Goal: Navigation & Orientation: Go to known website

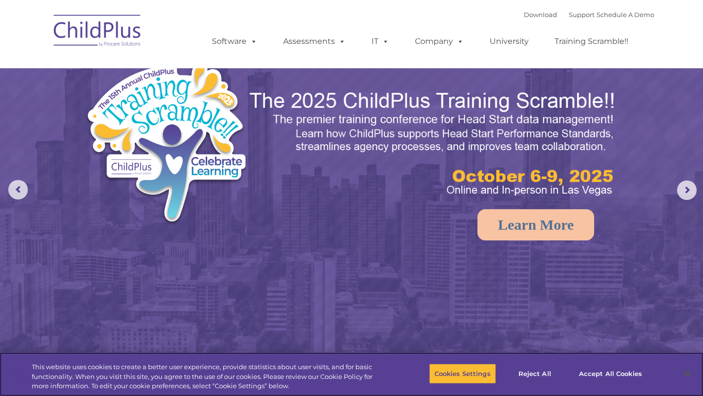
select select "MEDIUM"
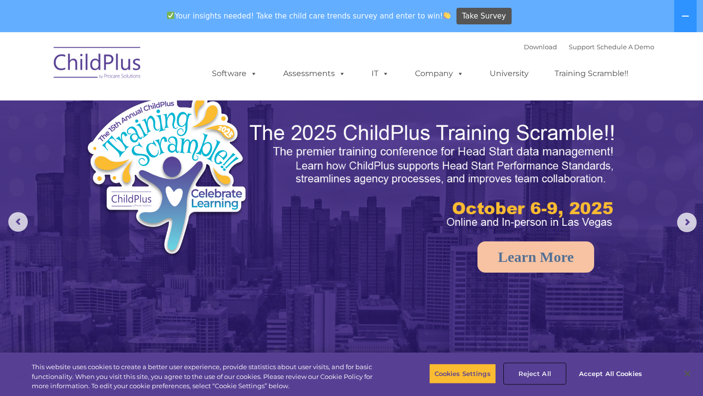
click at [532, 382] on button "Reject All" at bounding box center [534, 373] width 61 height 20
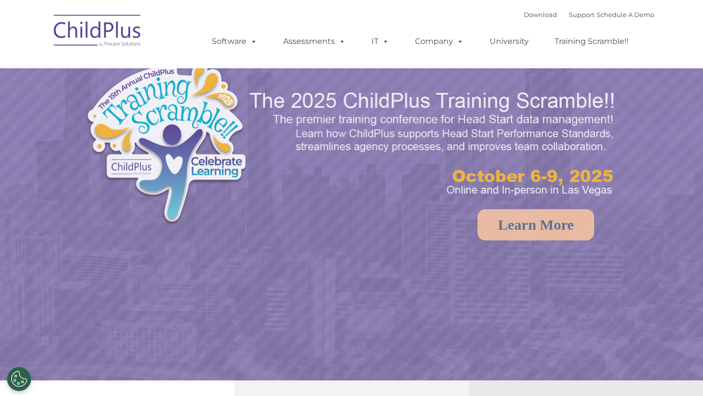
select select "MEDIUM"
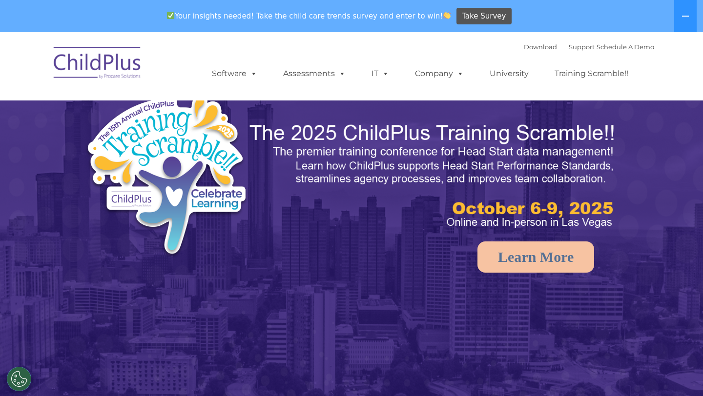
click at [114, 43] on img at bounding box center [98, 64] width 98 height 49
click at [113, 54] on img at bounding box center [98, 64] width 98 height 49
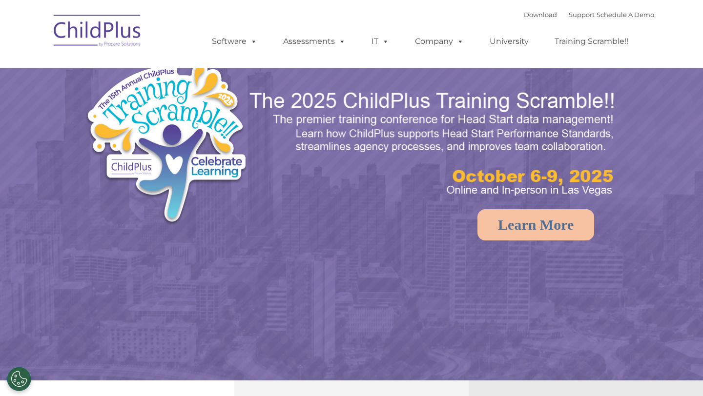
select select "MEDIUM"
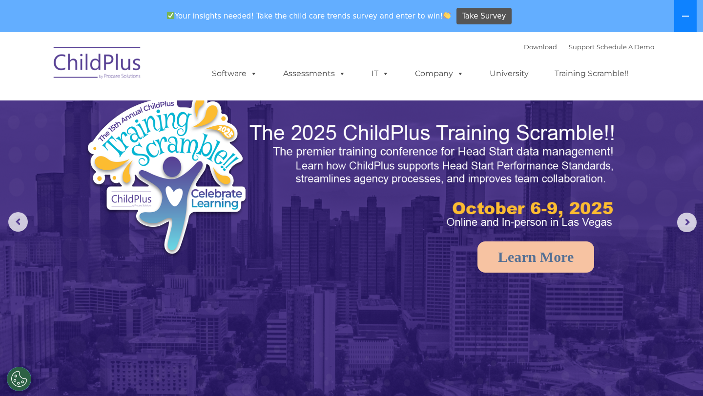
click at [688, 18] on icon at bounding box center [685, 16] width 8 height 8
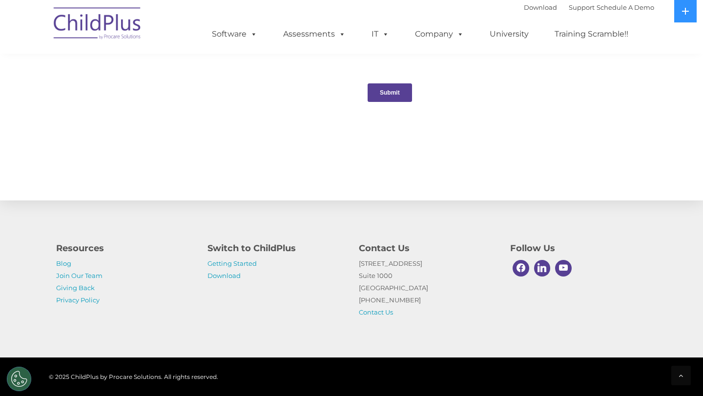
scroll to position [1032, 0]
